Goal: Information Seeking & Learning: Learn about a topic

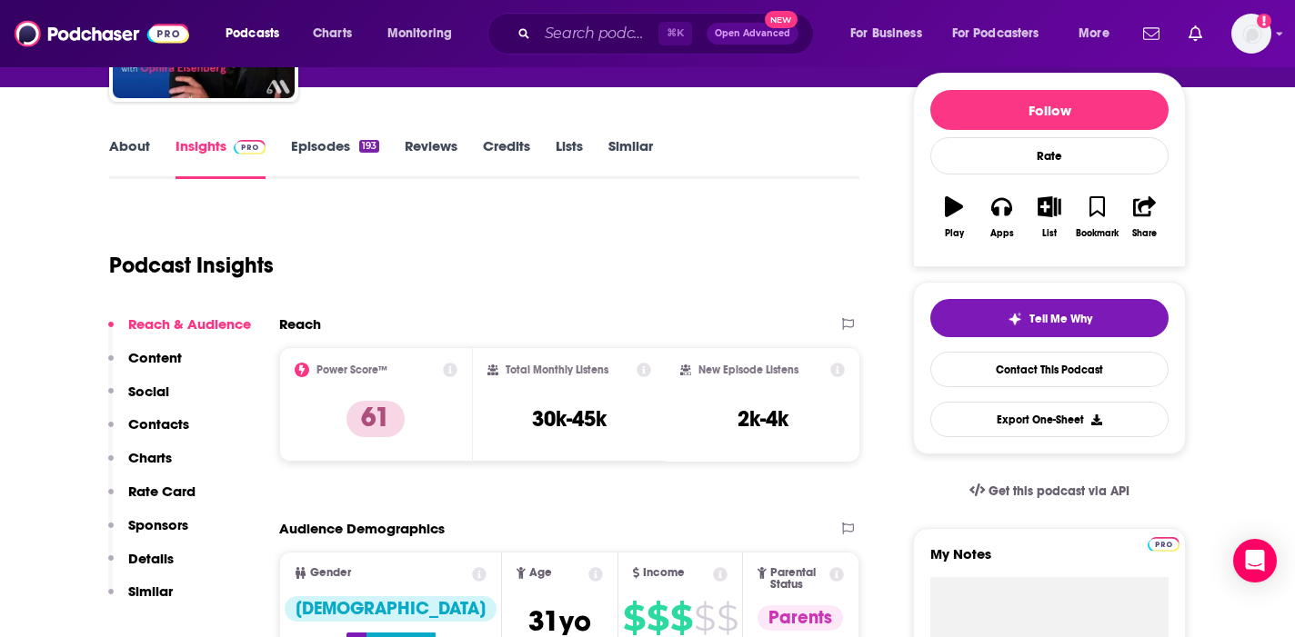
scroll to position [215, 0]
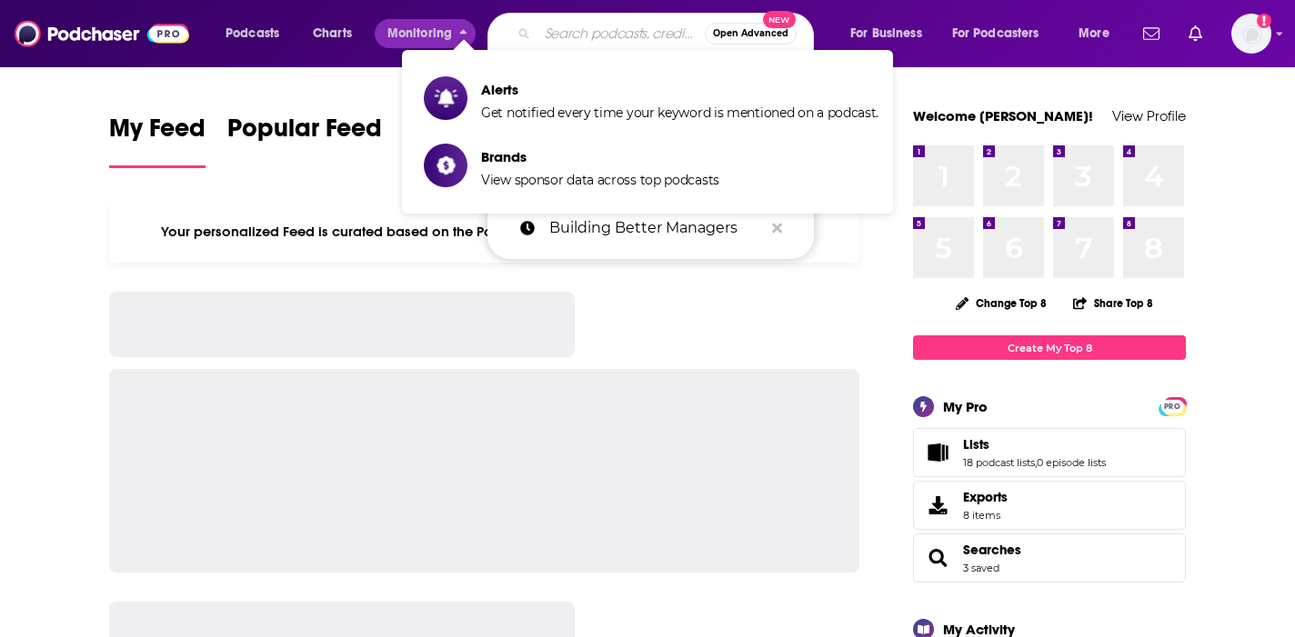
click at [562, 24] on input "Search podcasts, credits, & more..." at bounding box center [620, 33] width 167 height 29
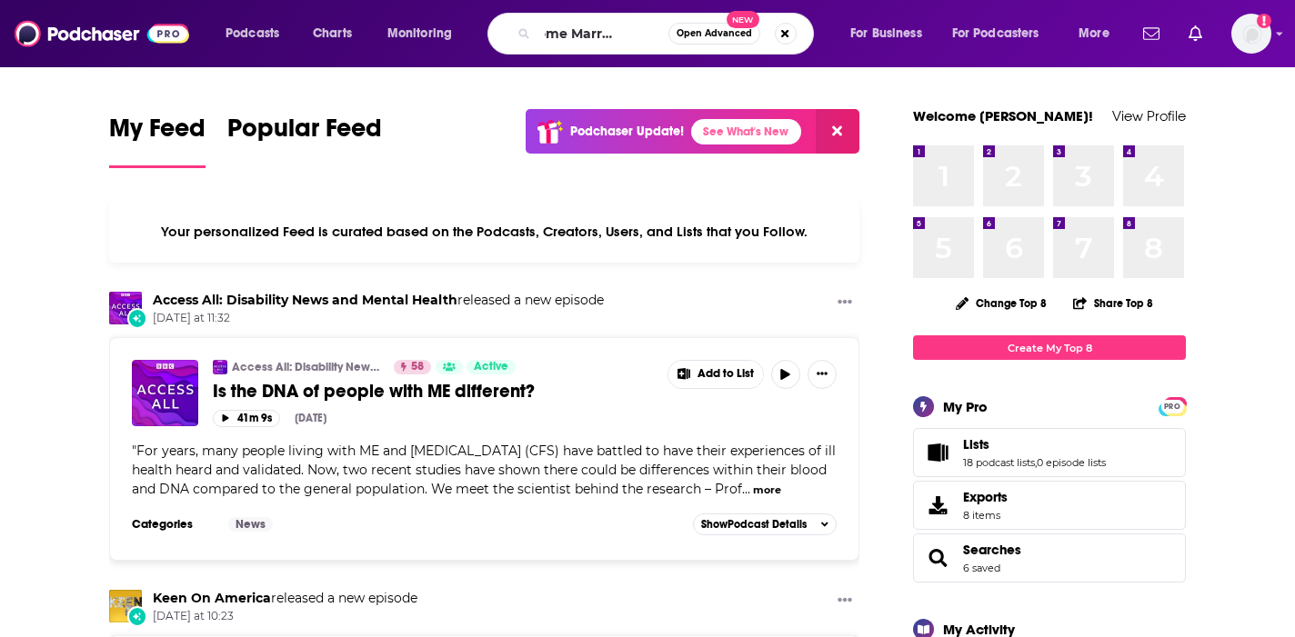
scroll to position [0, 66]
type input "Awesome Marriage Podcast"
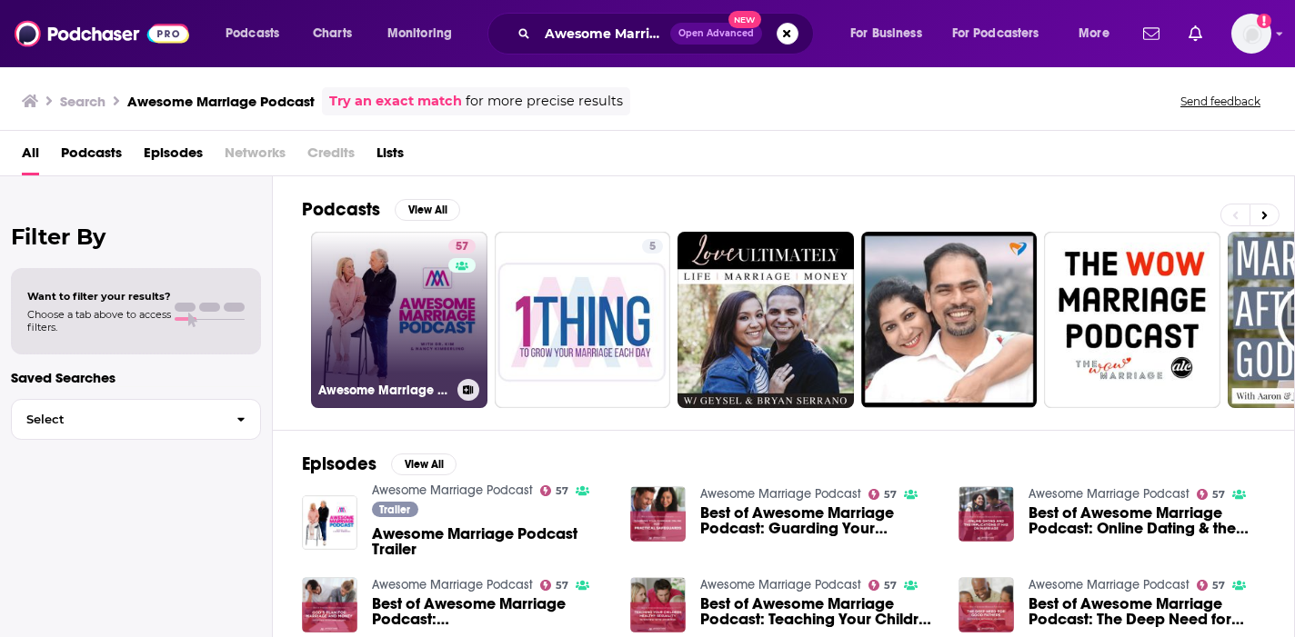
click at [436, 282] on link "57 Awesome Marriage Podcast" at bounding box center [399, 320] width 176 height 176
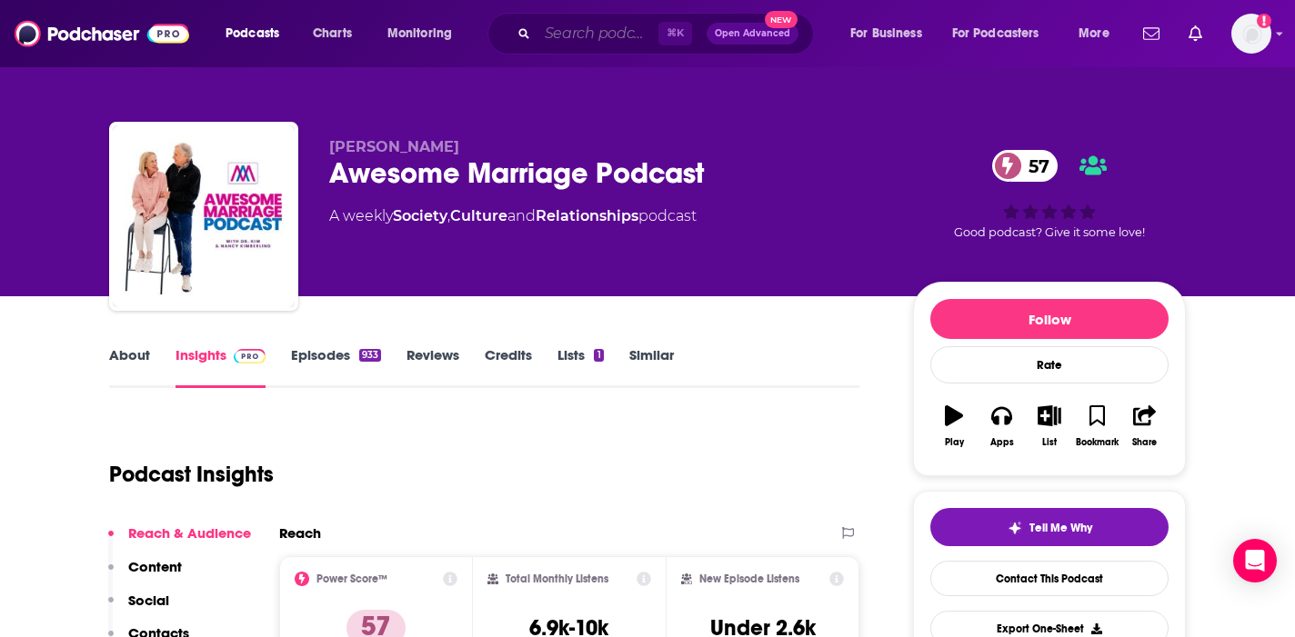
click at [576, 42] on input "Search podcasts, credits, & more..." at bounding box center [597, 33] width 121 height 29
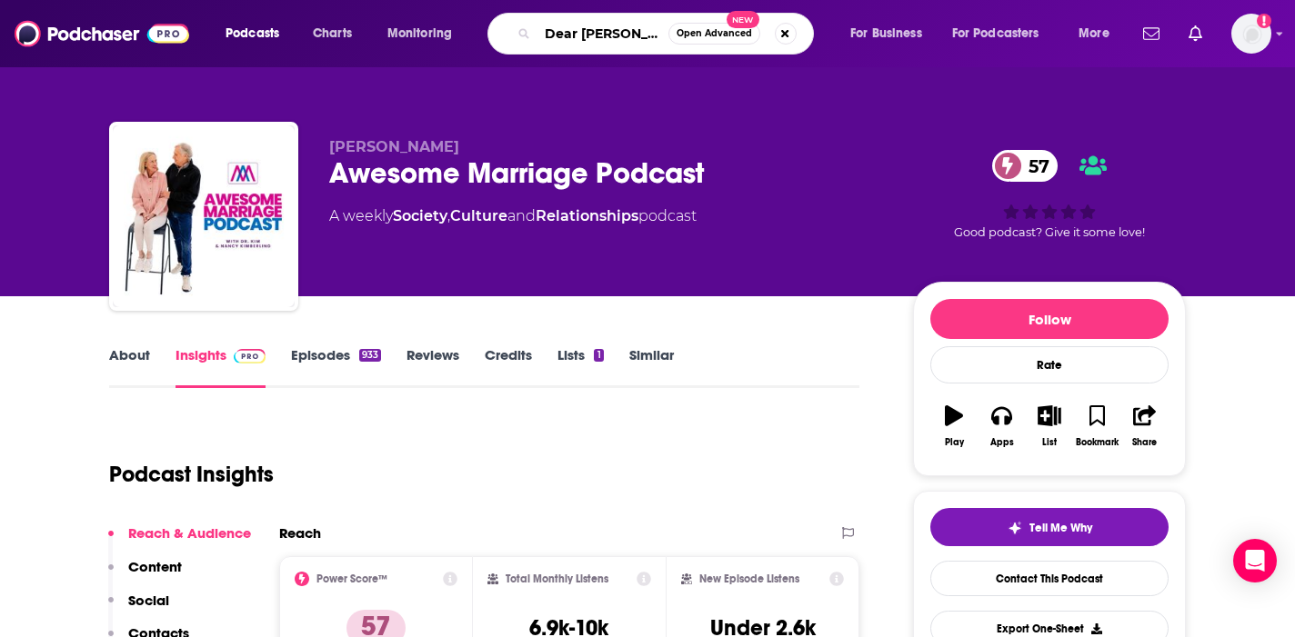
type input "Dear Shandy"
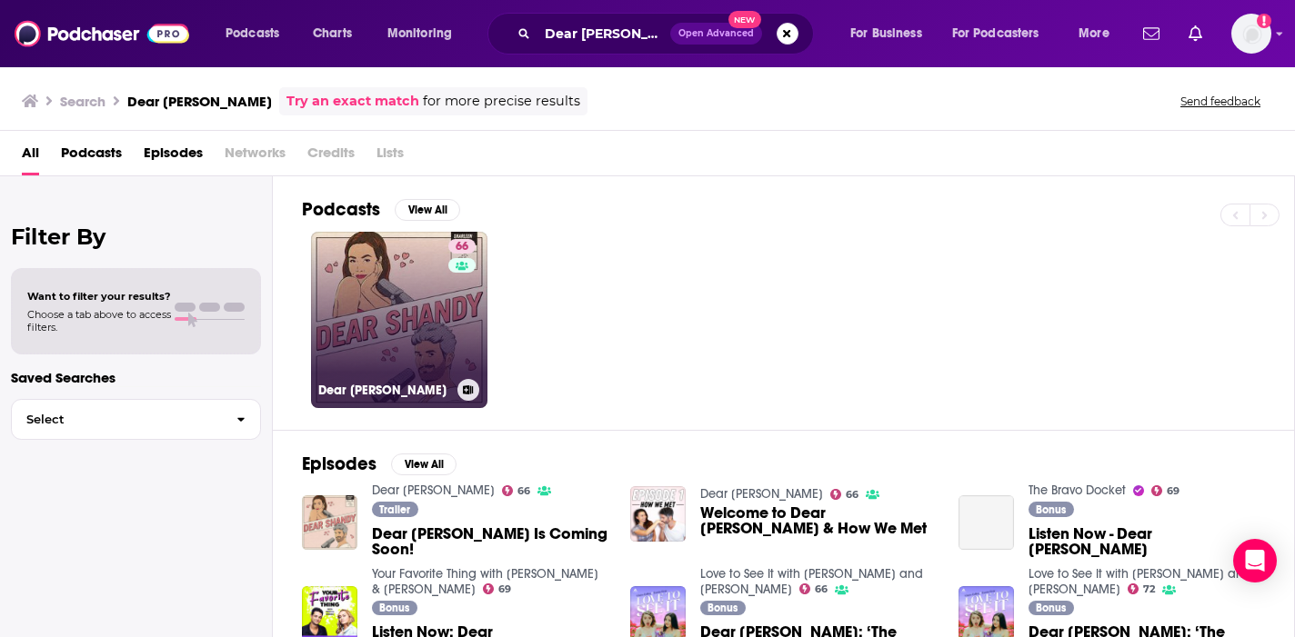
click at [401, 325] on link "66 Dear Shandy" at bounding box center [399, 320] width 176 height 176
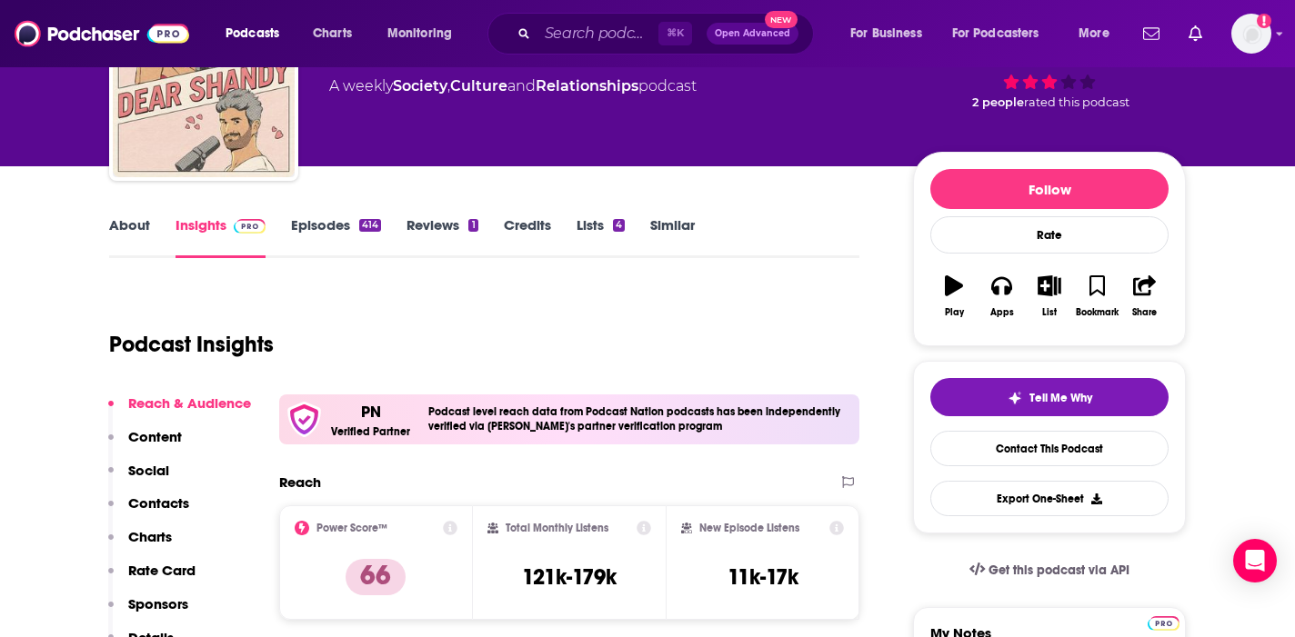
scroll to position [133, 0]
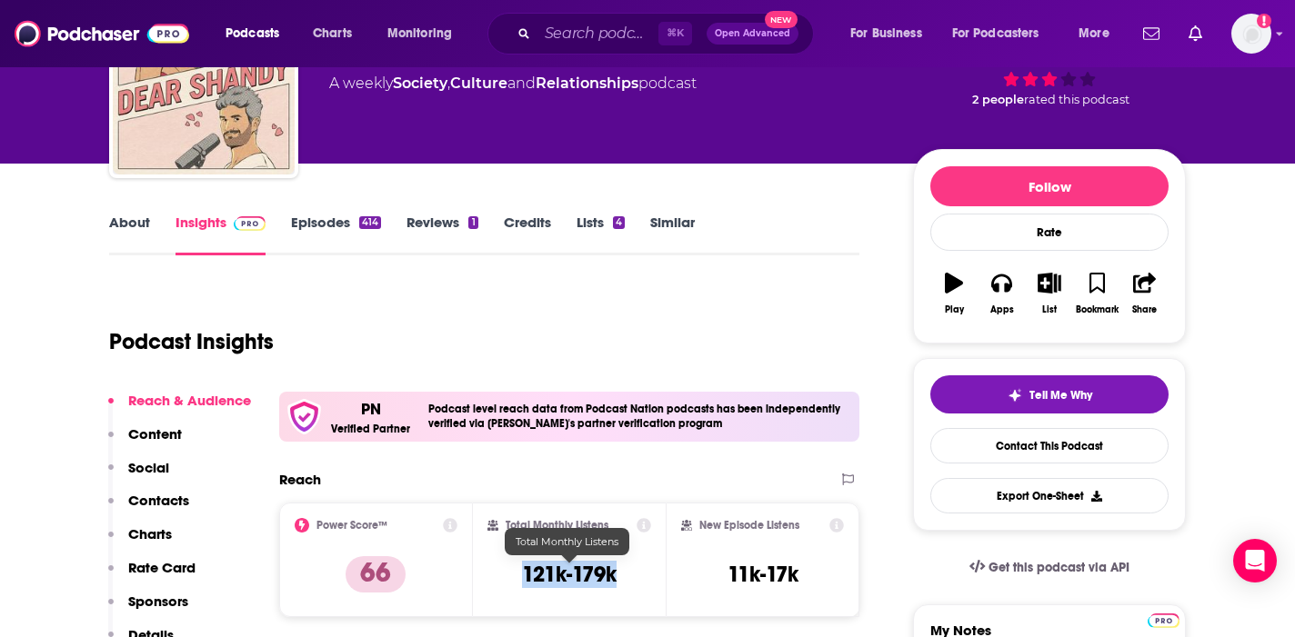
drag, startPoint x: 625, startPoint y: 580, endPoint x: 524, endPoint y: 577, distance: 101.0
click at [524, 577] on div "Total Monthly Listens 121k-179k" at bounding box center [569, 560] width 165 height 84
copy h3 "121k-179k"
click at [121, 228] on link "About" at bounding box center [129, 235] width 41 height 42
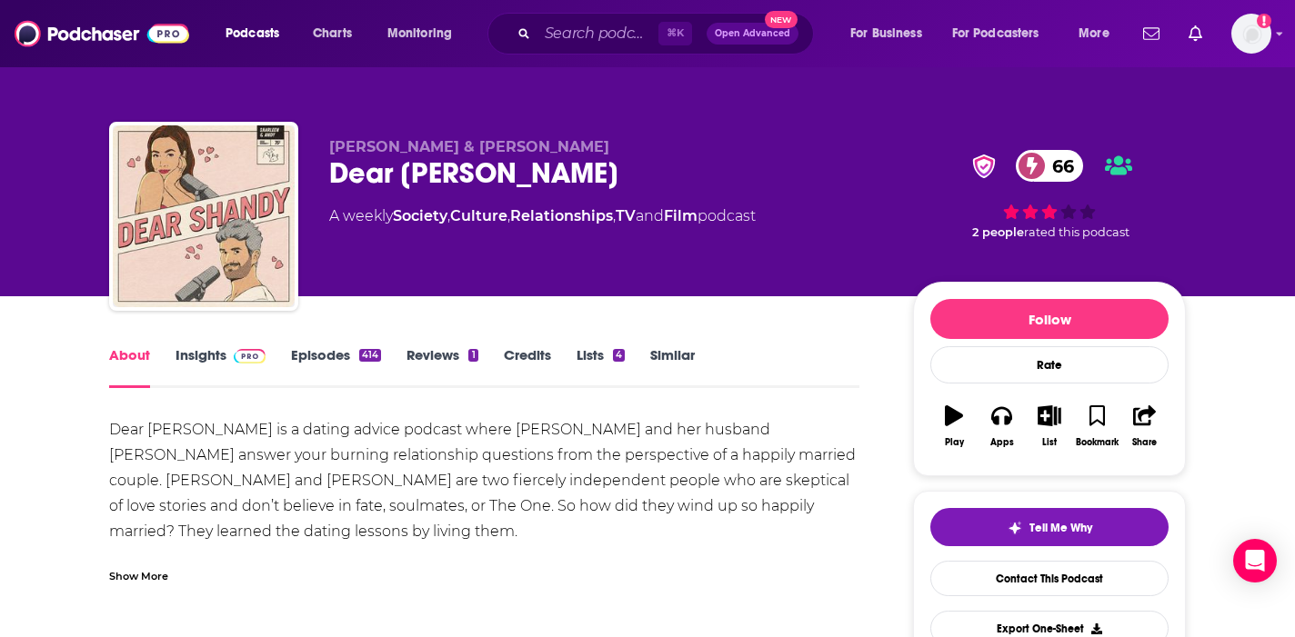
click at [140, 576] on div "Show More" at bounding box center [138, 574] width 59 height 17
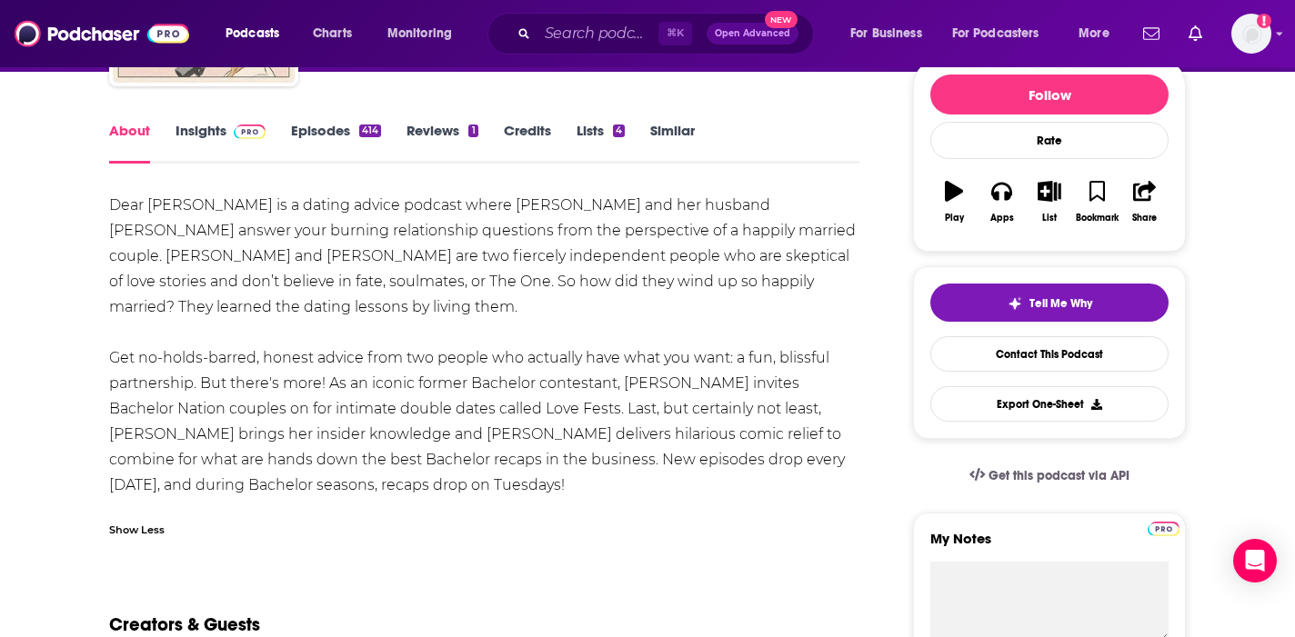
scroll to position [250, 0]
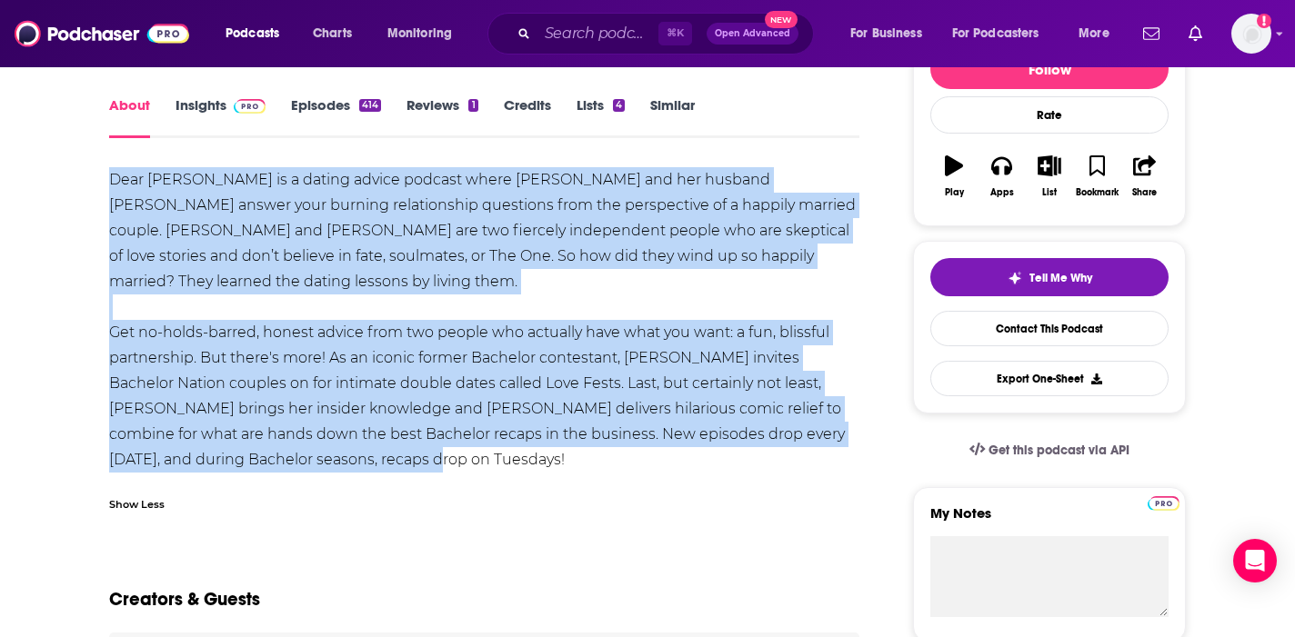
drag, startPoint x: 325, startPoint y: 456, endPoint x: 103, endPoint y: 180, distance: 353.7
copy div "Dear Shandy is a dating advice podcast where Sharleen Joynt and her husband And…"
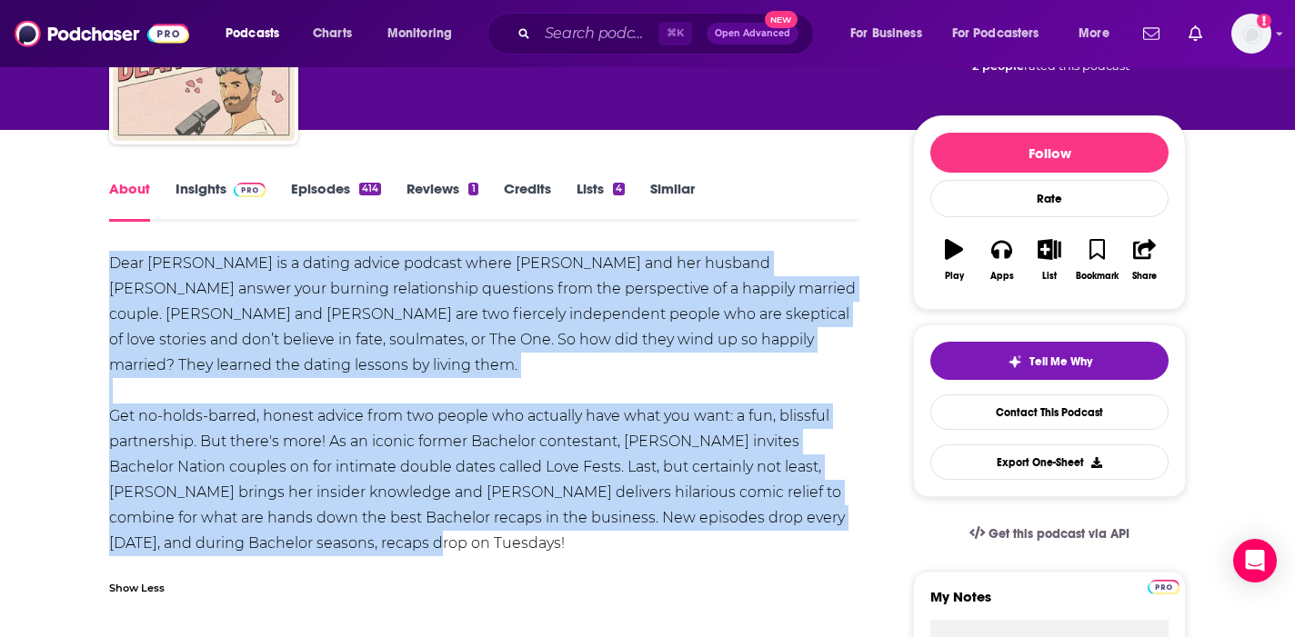
scroll to position [0, 0]
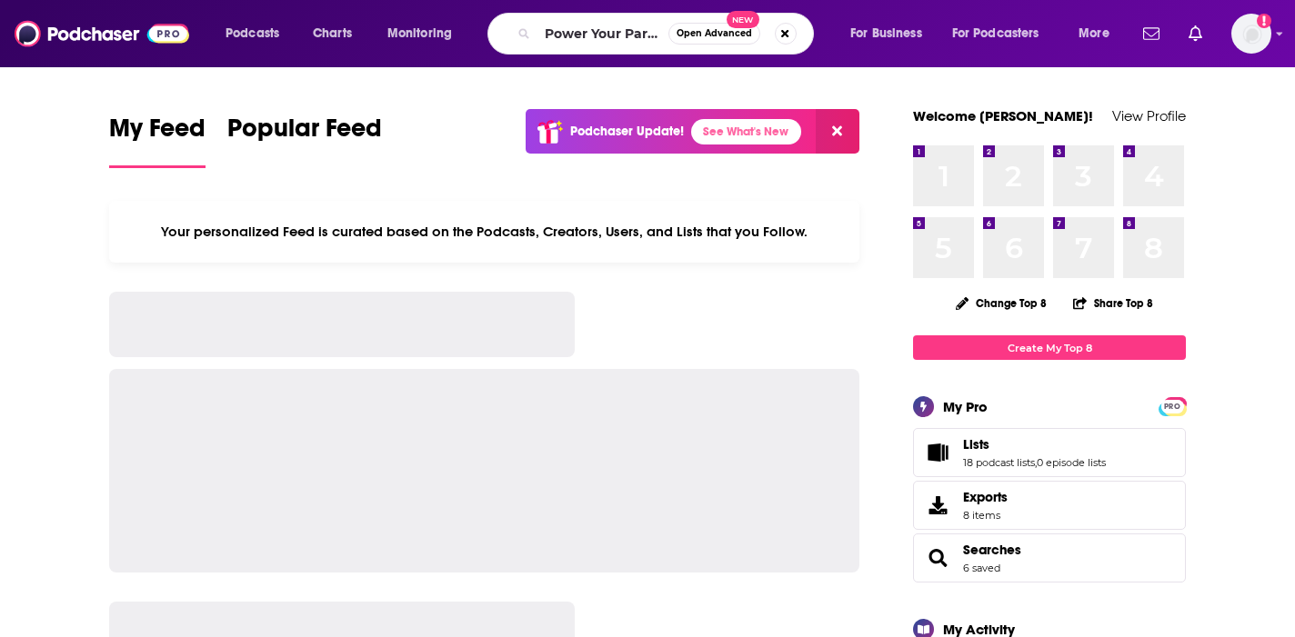
scroll to position [0, 215]
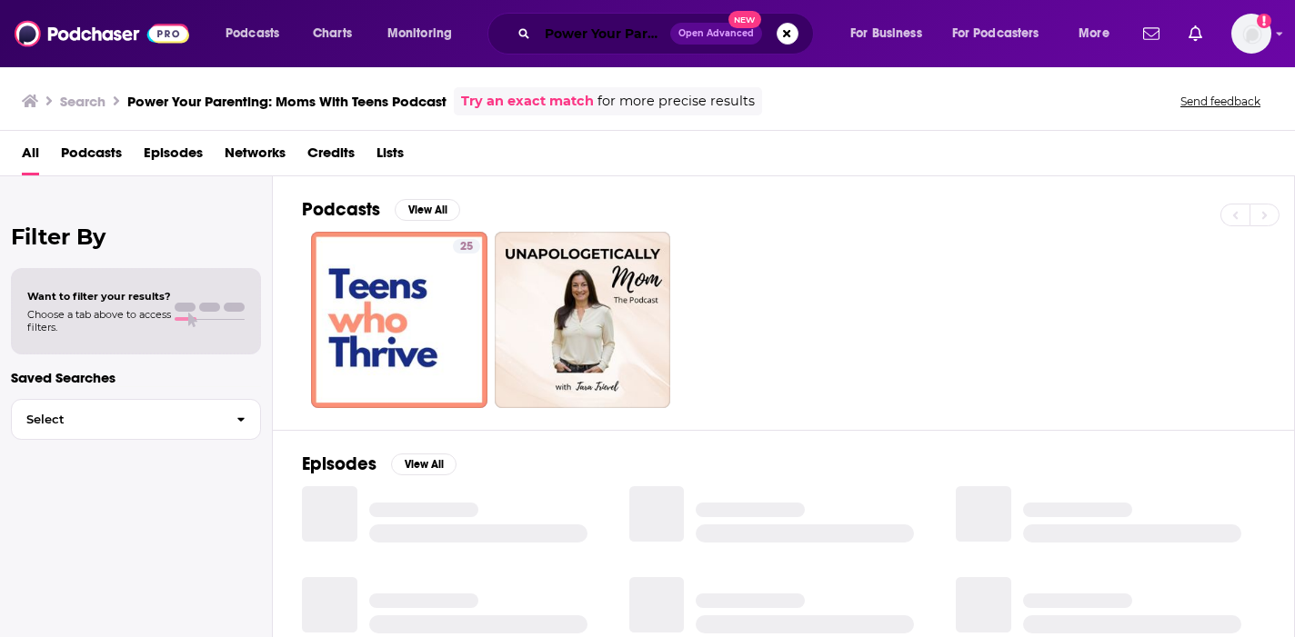
click at [585, 33] on input "Power Your Parenting: Moms With Teens Podcast" at bounding box center [603, 33] width 133 height 29
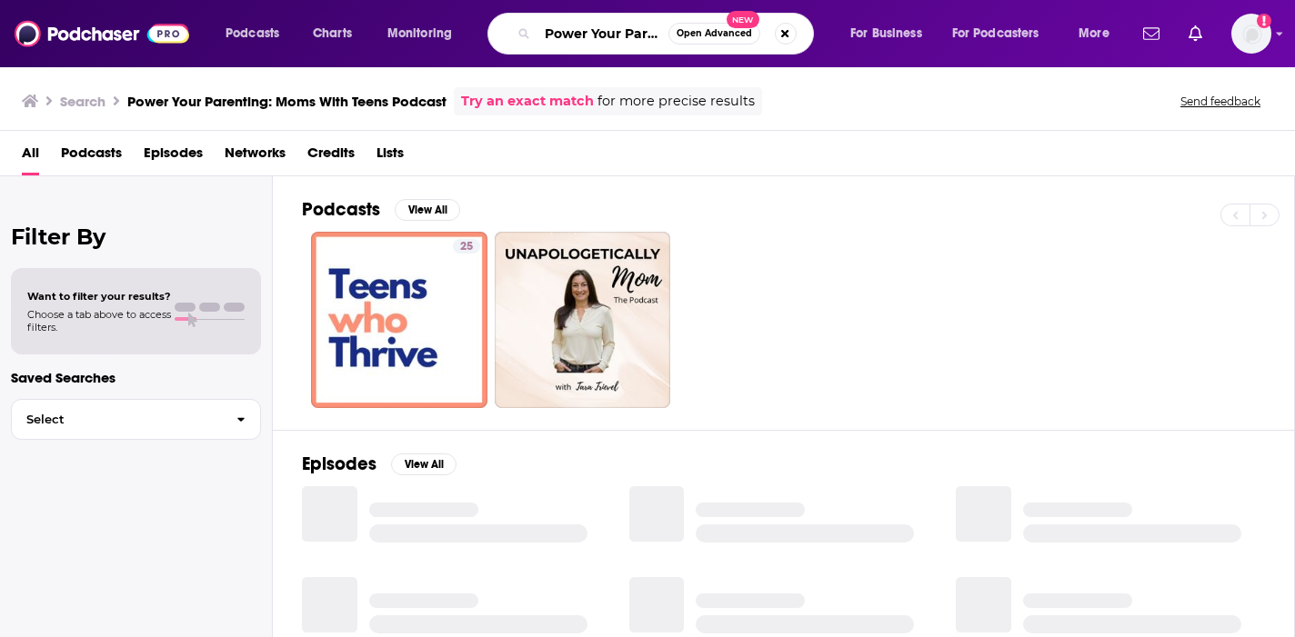
click at [621, 34] on input "Power Your Parenting: Moms With Teens Podcast" at bounding box center [602, 33] width 131 height 29
drag, startPoint x: 607, startPoint y: 35, endPoint x: 1021, endPoint y: 51, distance: 414.0
click at [1021, 51] on div "Podcasts Charts Monitoring Power Your Parenting: Moms With Teens Podcast Open A…" at bounding box center [670, 34] width 914 height 42
type input "Power Your Parenting"
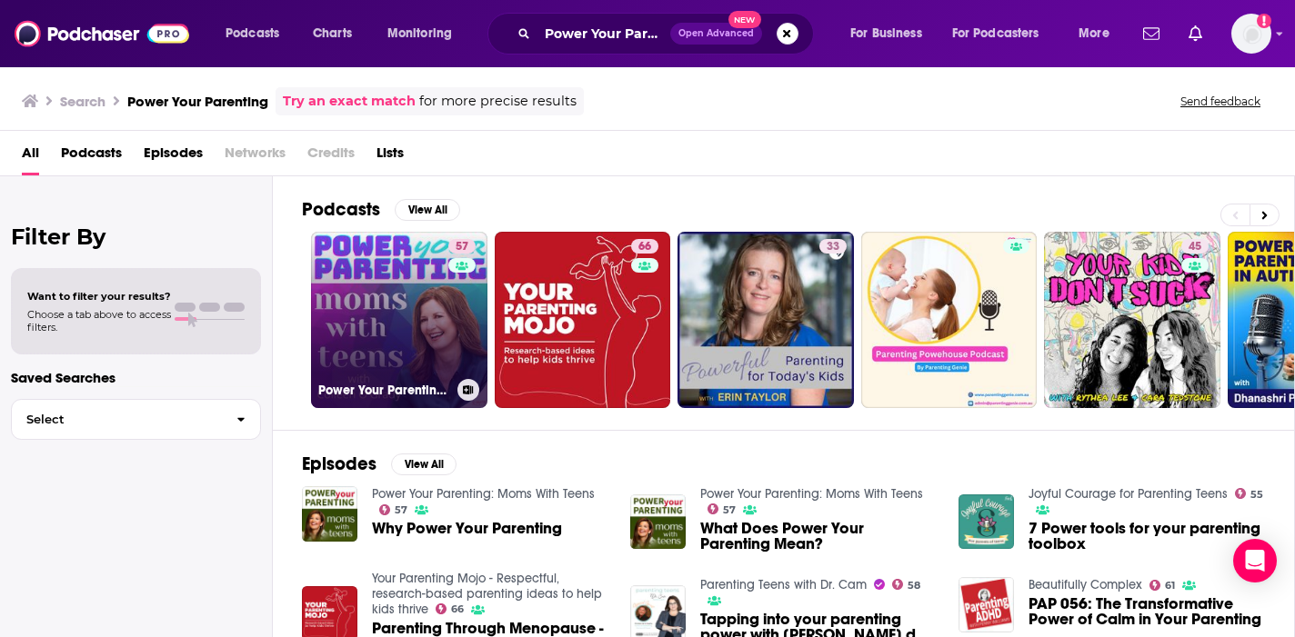
click at [426, 356] on link "57 Power Your Parenting: Moms With Teens" at bounding box center [399, 320] width 176 height 176
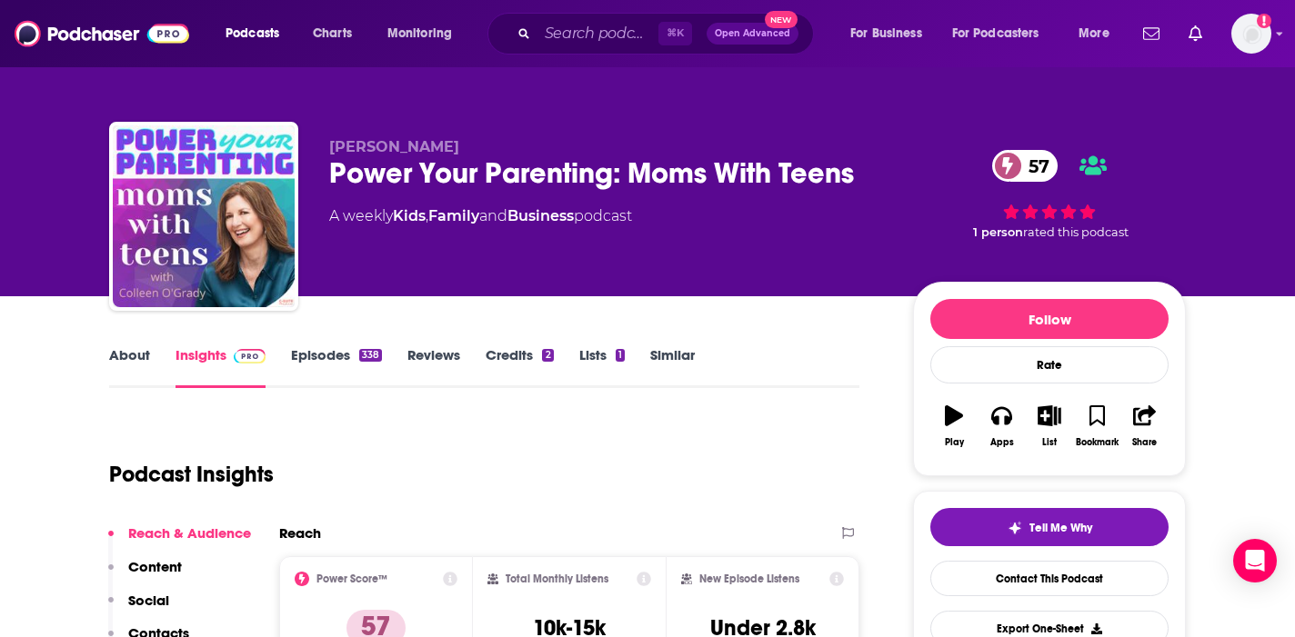
scroll to position [115, 0]
